Goal: Task Accomplishment & Management: Use online tool/utility

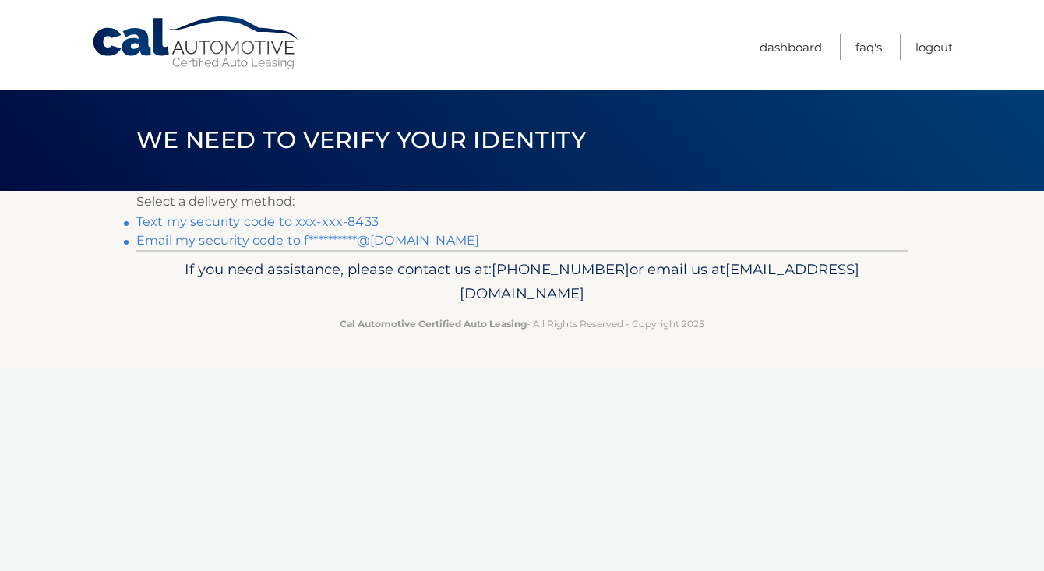
click at [341, 224] on link "Text my security code to xxx-xxx-8433" at bounding box center [257, 221] width 242 height 15
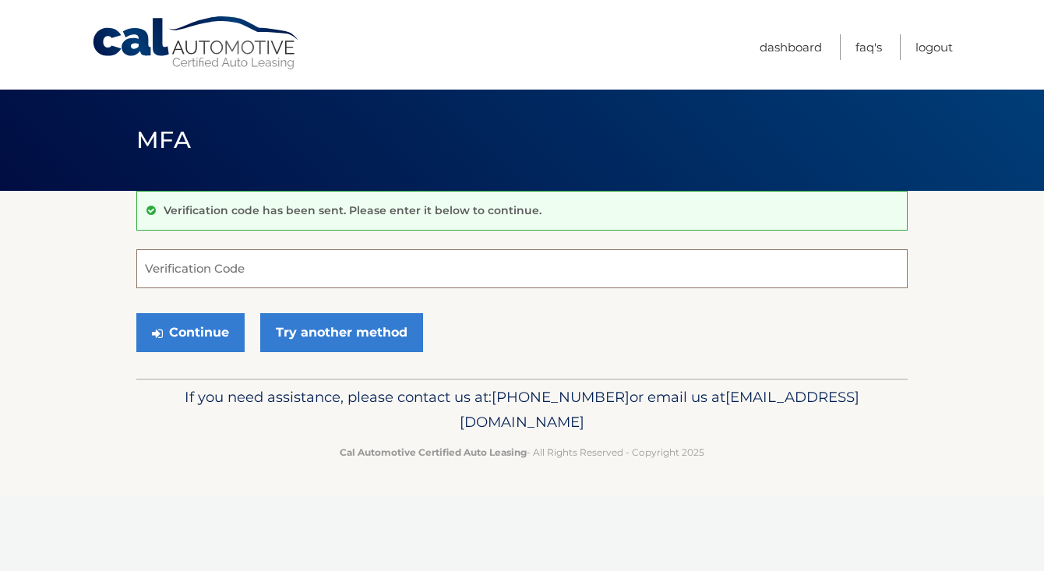
click at [337, 266] on input "Verification Code" at bounding box center [521, 268] width 771 height 39
type input "070059"
click at [171, 333] on button "Continue" at bounding box center [190, 332] width 108 height 39
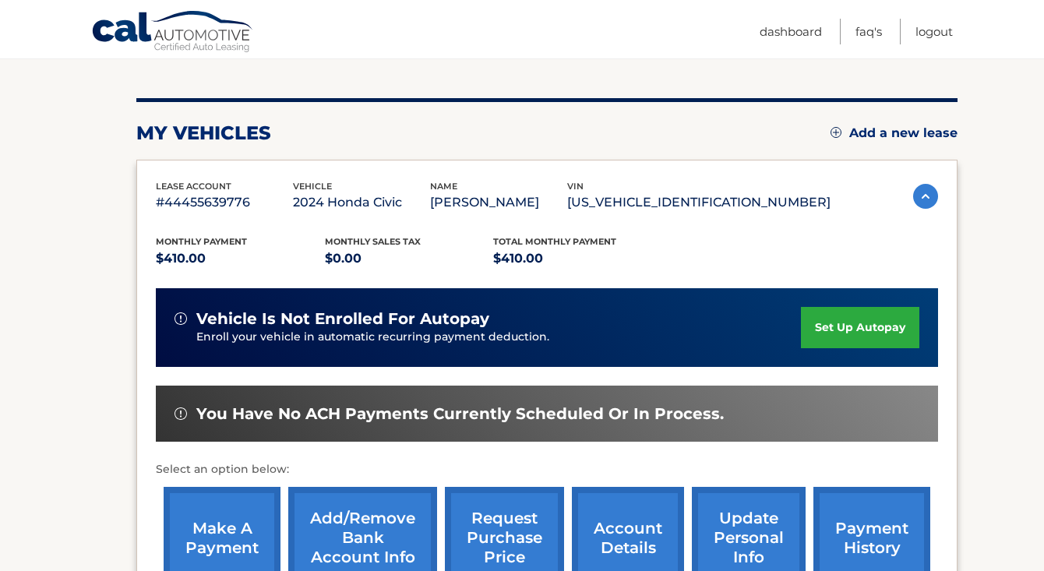
scroll to position [190, 0]
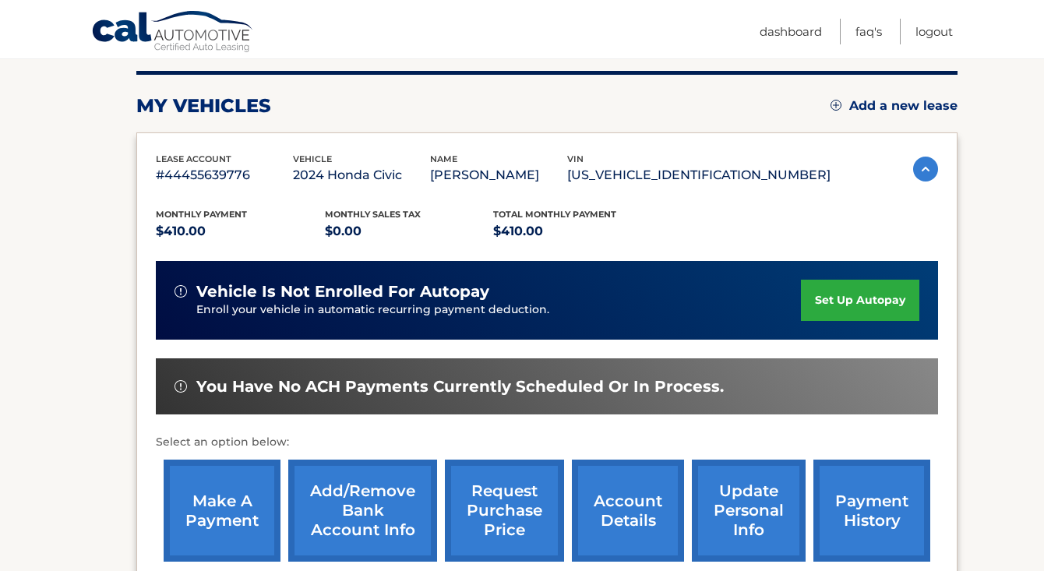
click at [249, 513] on link "make a payment" at bounding box center [222, 511] width 117 height 102
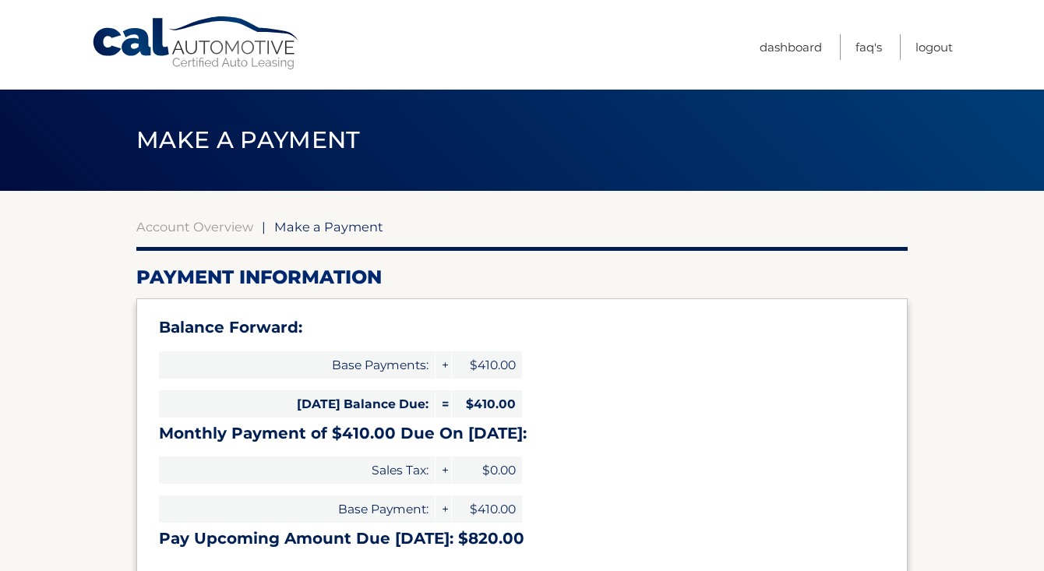
select select "YzNiZTI5ZDMtOGY5MS00N2RhLTkyYjUtODA3ZDJmZDY1M2Yy"
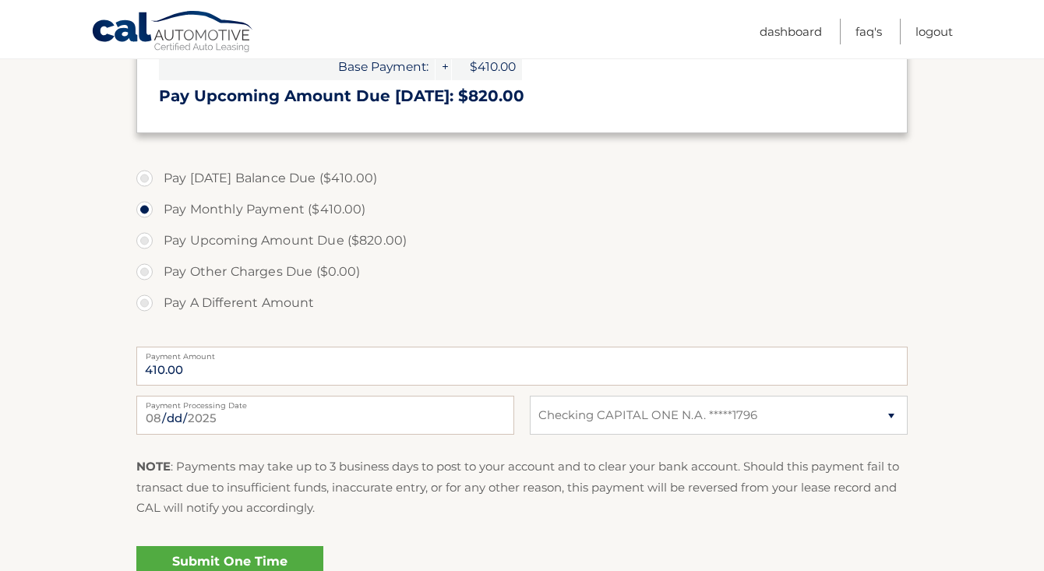
scroll to position [466, 0]
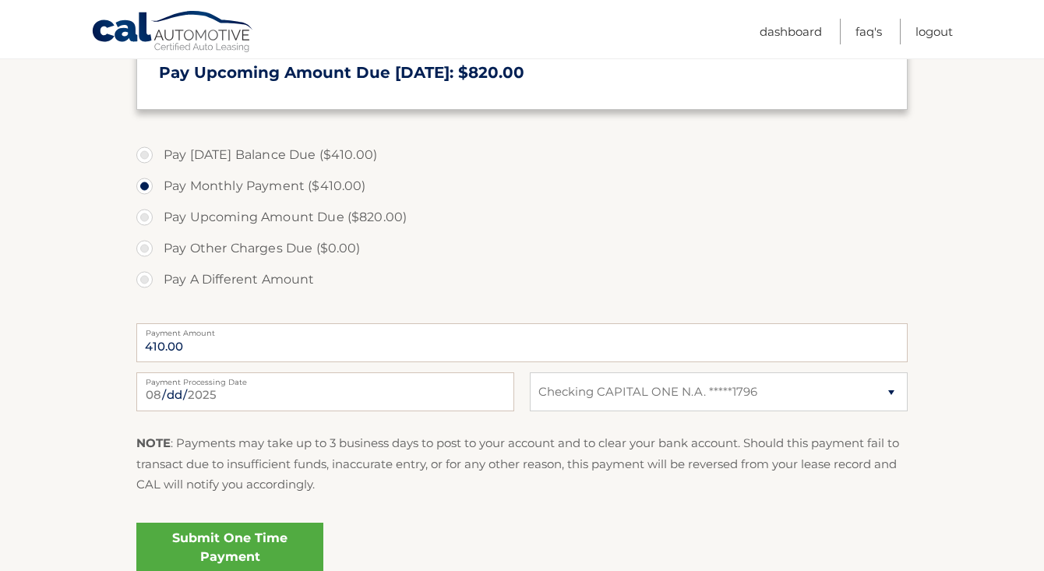
click at [280, 544] on link "Submit One Time Payment" at bounding box center [229, 548] width 187 height 50
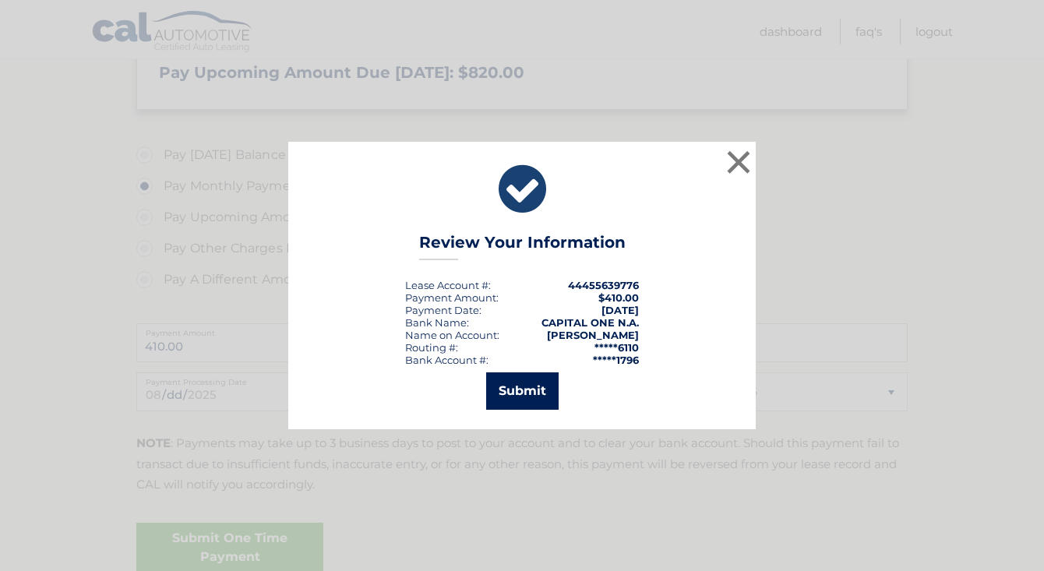
click at [513, 394] on button "Submit" at bounding box center [522, 390] width 72 height 37
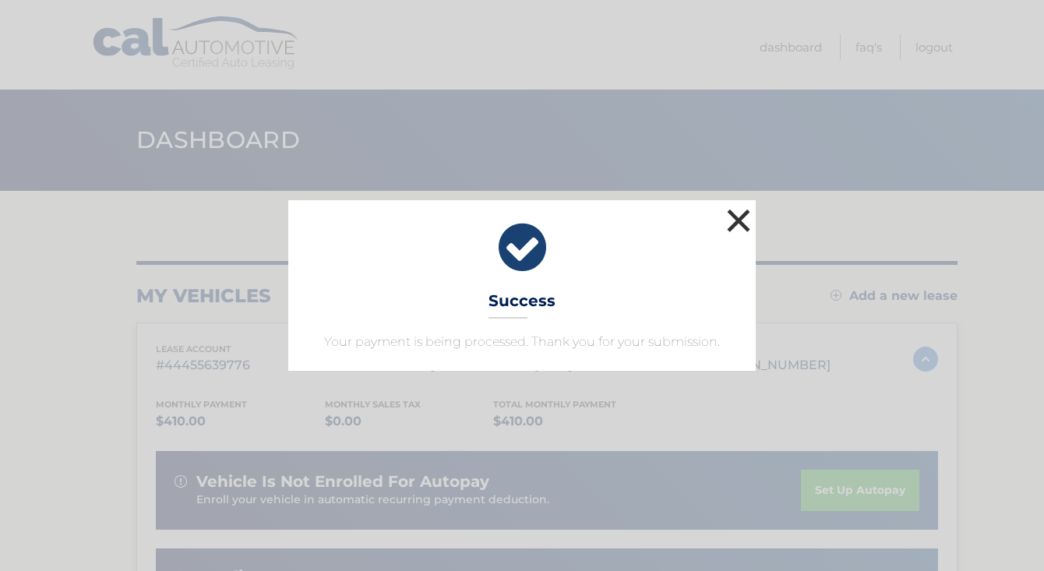
click at [731, 217] on button "×" at bounding box center [738, 220] width 31 height 31
